Goal: Use online tool/utility

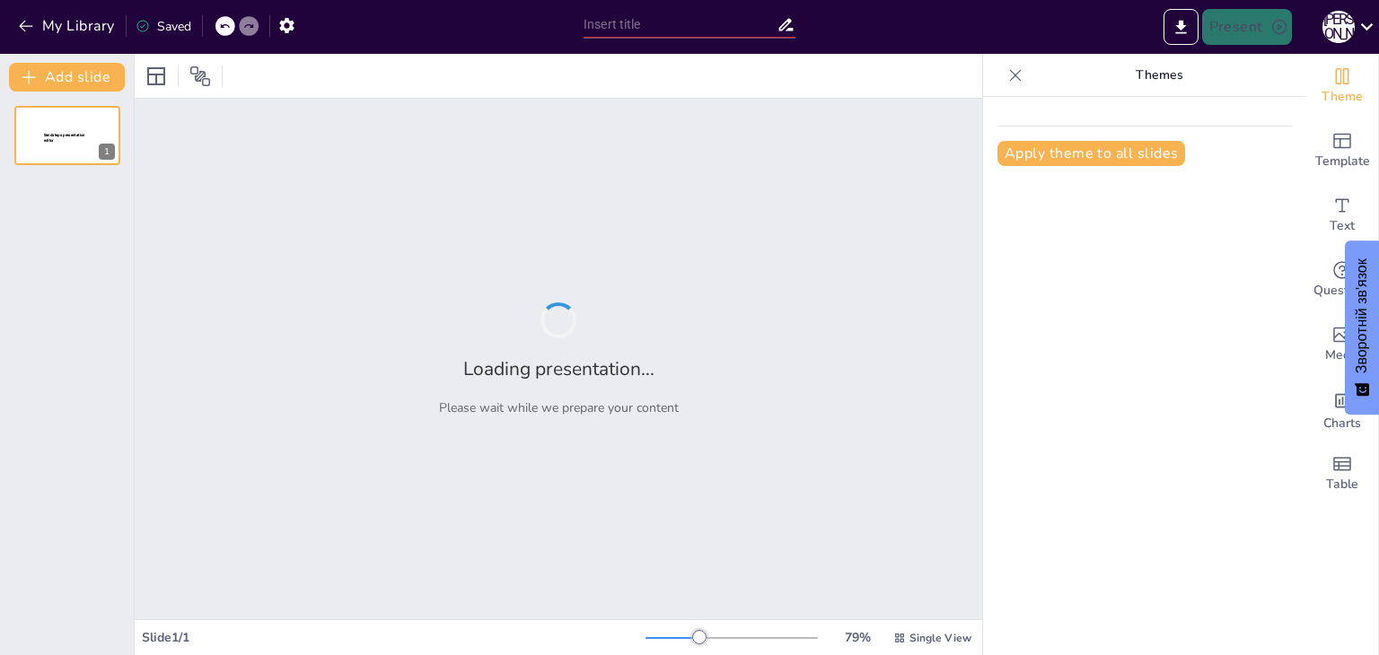
type input "Виклики та можливості: Роль ШІ у майбутньому Фокстрот"
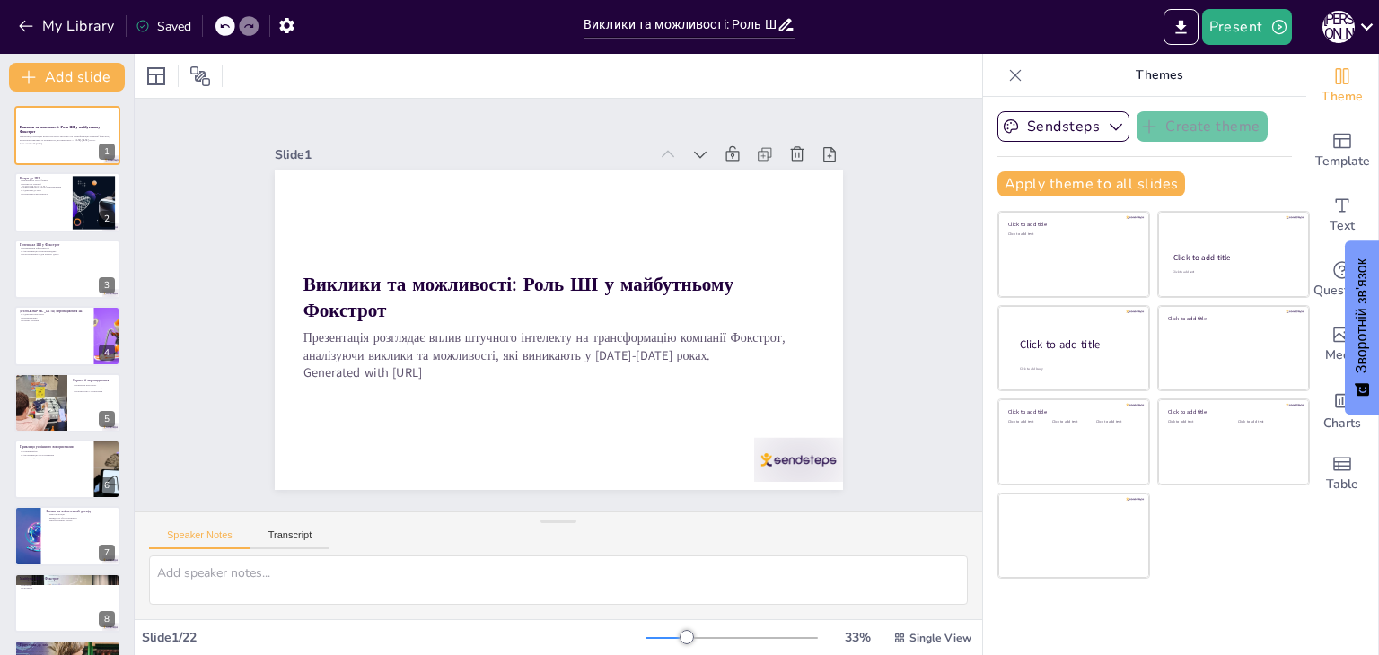
checkbox input "true"
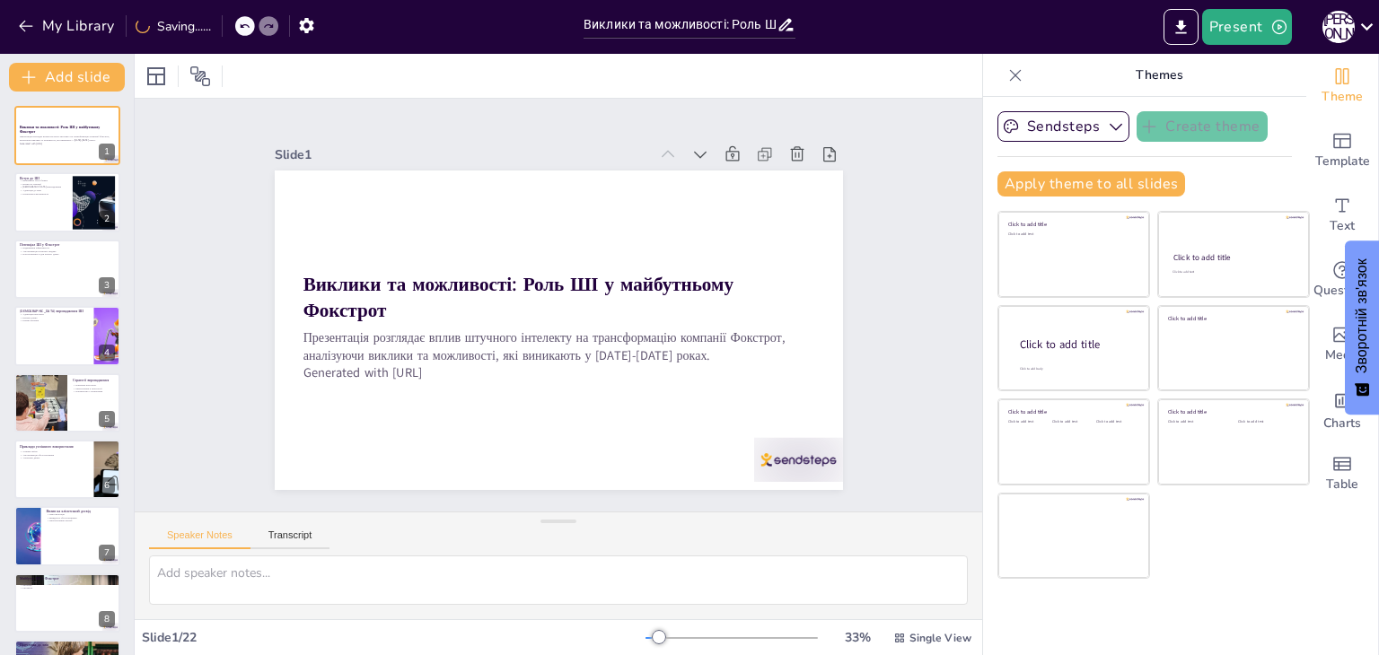
checkbox input "true"
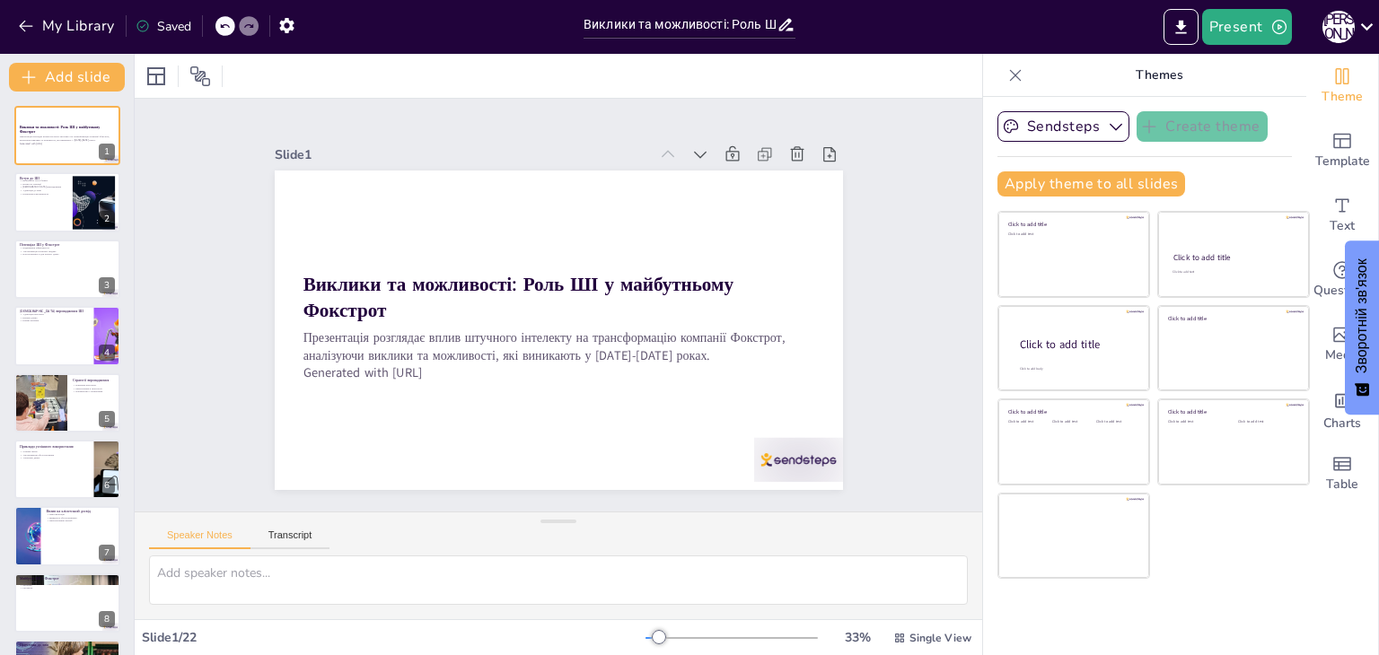
checkbox input "true"
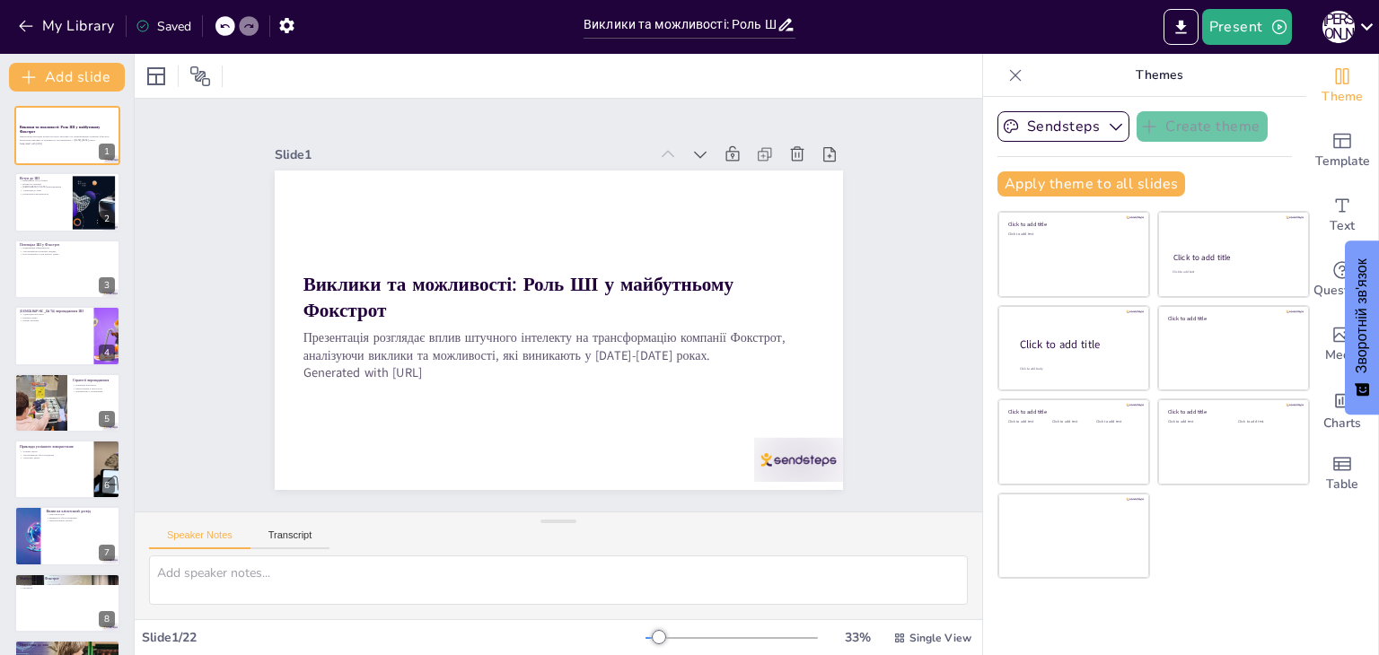
checkbox input "true"
